Goal: Task Accomplishment & Management: Manage account settings

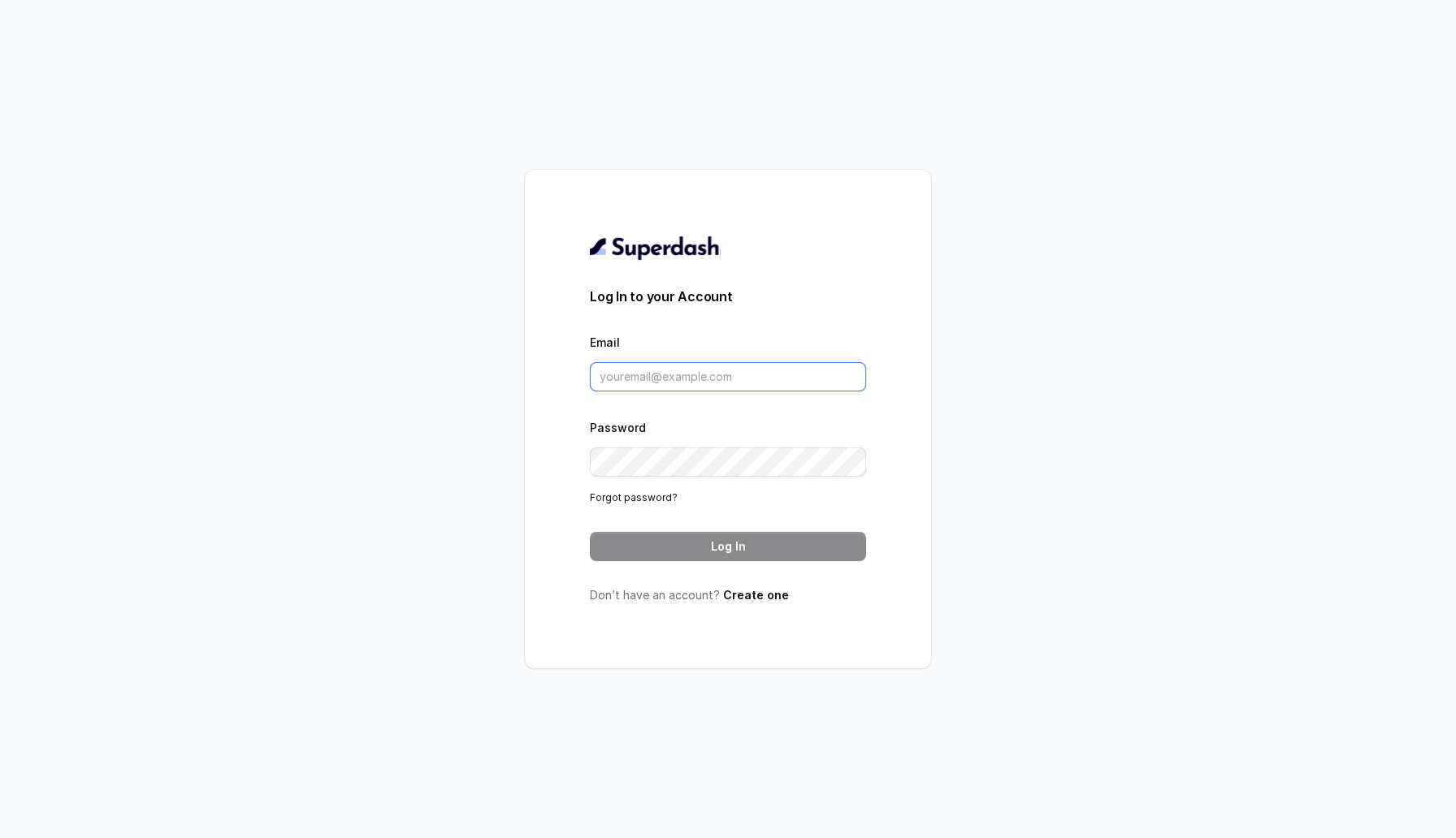
click at [705, 383] on input "Email" at bounding box center [728, 377] width 276 height 30
type input "[EMAIL_ADDRESS][DOMAIN_NAME]"
click at [705, 542] on button "Log In" at bounding box center [728, 546] width 276 height 30
